Goal: Task Accomplishment & Management: Complete application form

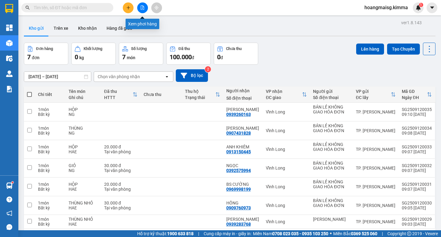
click at [142, 9] on icon "file-add" at bounding box center [142, 8] width 3 height 4
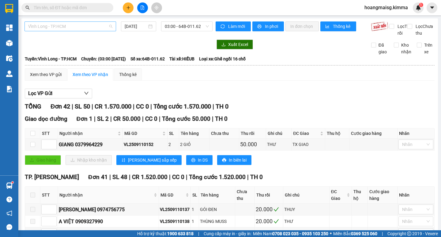
click at [51, 29] on span "Vĩnh Long - TP.HCM" at bounding box center [70, 26] width 84 height 9
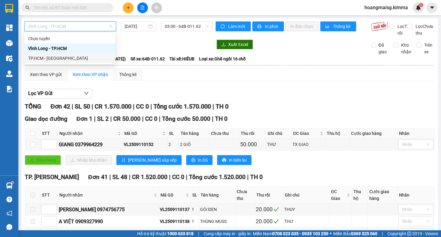
drag, startPoint x: 36, startPoint y: 58, endPoint x: 91, endPoint y: 44, distance: 56.9
click at [37, 58] on div "TP.HCM - [GEOGRAPHIC_DATA]" at bounding box center [69, 58] width 83 height 7
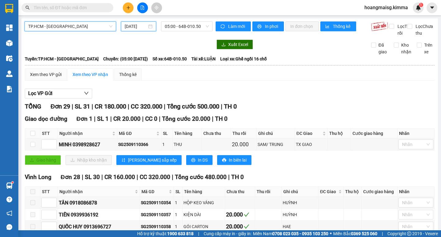
click at [135, 26] on input "[DATE]" at bounding box center [136, 26] width 22 height 7
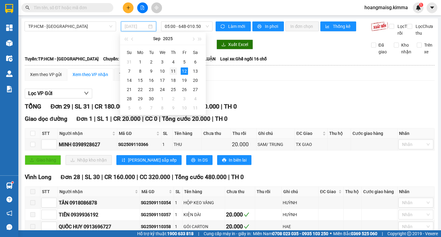
click at [170, 71] on div "11" at bounding box center [173, 70] width 7 height 7
type input "[DATE]"
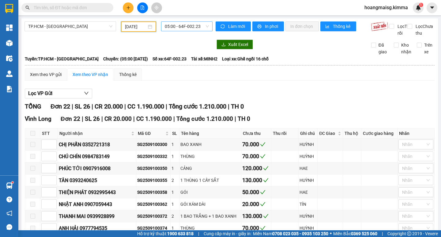
click at [174, 28] on span "05:00 - 64F-002.23" at bounding box center [187, 26] width 44 height 9
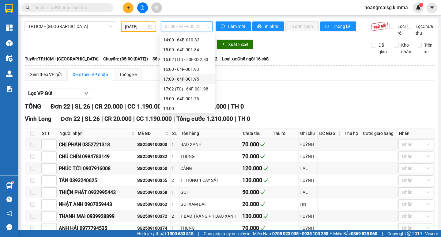
scroll to position [118, 0]
click at [185, 99] on div "18:00 - 64F-001.76" at bounding box center [187, 97] width 48 height 7
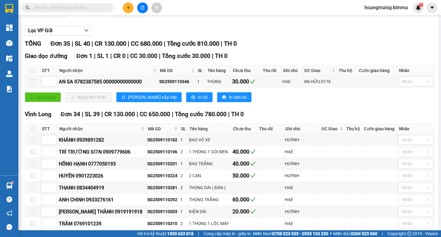
scroll to position [43, 0]
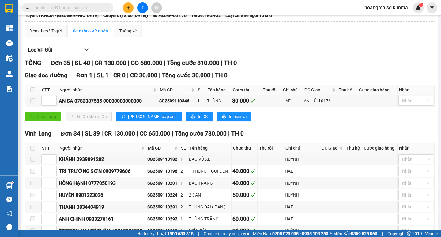
drag, startPoint x: 62, startPoint y: 5, endPoint x: 57, endPoint y: 18, distance: 14.2
click at [62, 5] on input "text" at bounding box center [70, 7] width 72 height 7
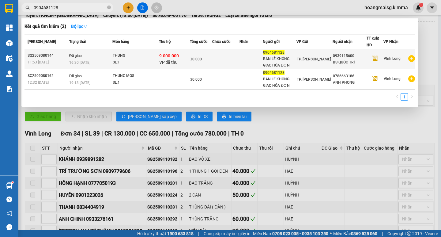
type input "0904681128"
click at [196, 59] on span "30.000" at bounding box center [196, 59] width 12 height 4
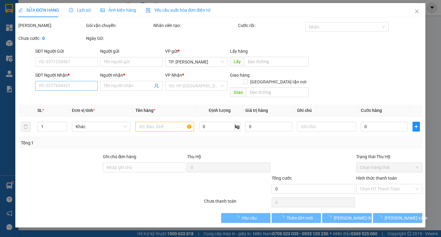
type input "0904681128"
type input "BÁN LẺ KHÔNG GIAO HÓA ĐƠN"
type input "0939115600"
type input "BS QUỐC TRÍ"
type input "SA G"
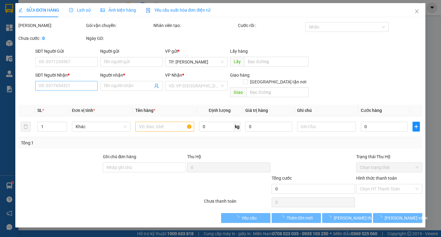
type input "9.000.000"
type input "30.000"
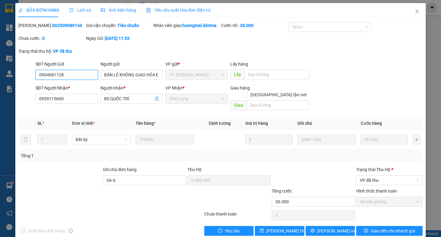
drag, startPoint x: 72, startPoint y: 76, endPoint x: 0, endPoint y: 85, distance: 72.6
click at [0, 85] on div "SỬA ĐƠN HÀNG Lịch sử Ảnh kiện hàng Yêu cầu xuất hóa đơn điện tử Total Paid Fee …" at bounding box center [220, 118] width 441 height 237
